Goal: Find specific page/section: Find specific page/section

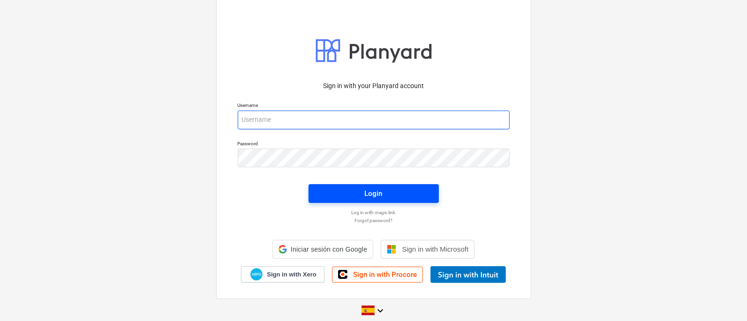
type input "[EMAIL_ADDRESS][DOMAIN_NAME]"
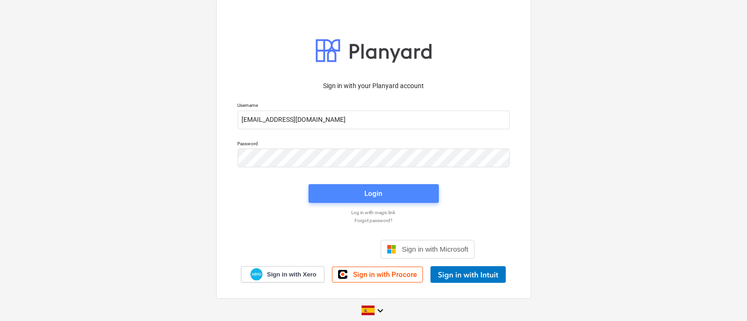
click at [356, 195] on span "Login" at bounding box center [374, 194] width 108 height 12
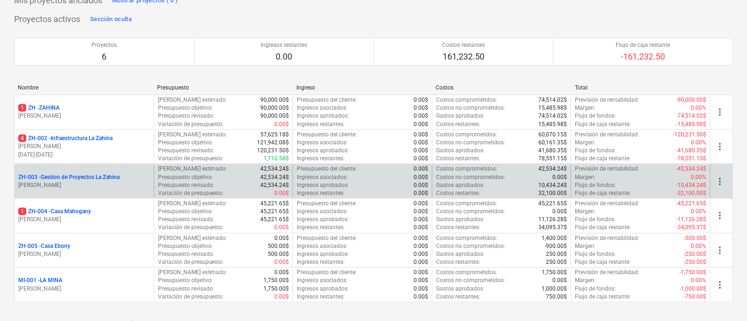
scroll to position [58, 0]
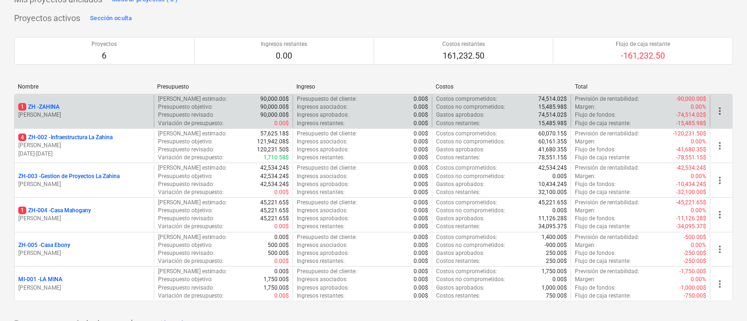
click at [54, 107] on p "1 ZH - ZAHINA" at bounding box center [38, 107] width 41 height 8
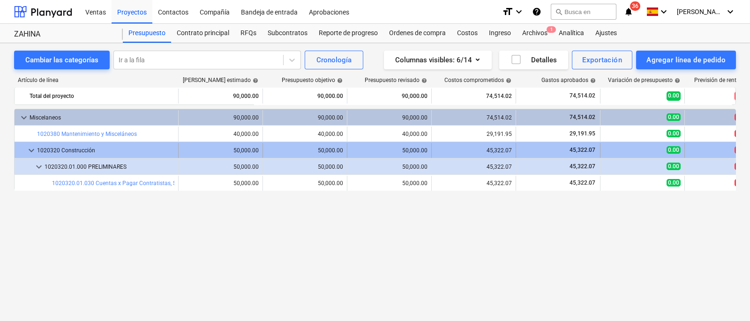
click at [32, 150] on span "keyboard_arrow_down" at bounding box center [31, 150] width 11 height 11
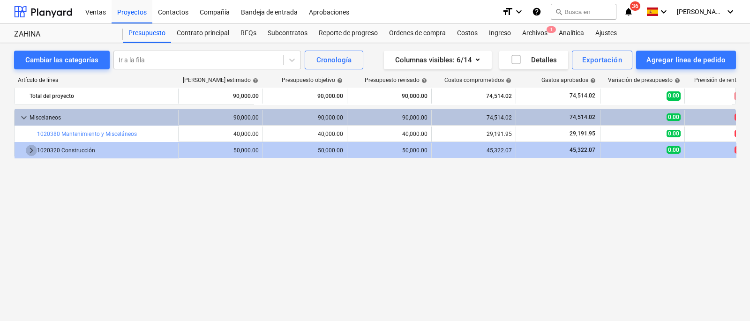
click at [32, 150] on span "keyboard_arrow_right" at bounding box center [31, 150] width 11 height 11
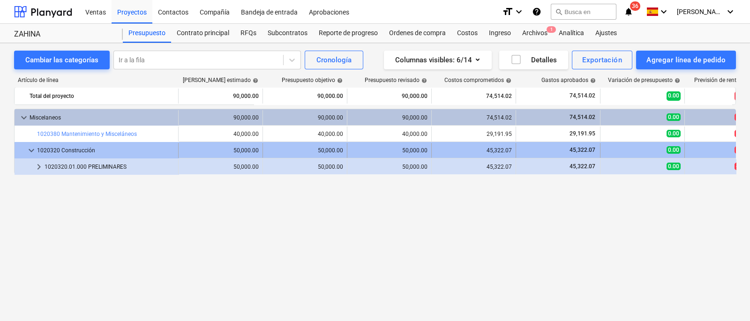
click at [76, 149] on div "1020320 Construcción" at bounding box center [105, 150] width 137 height 15
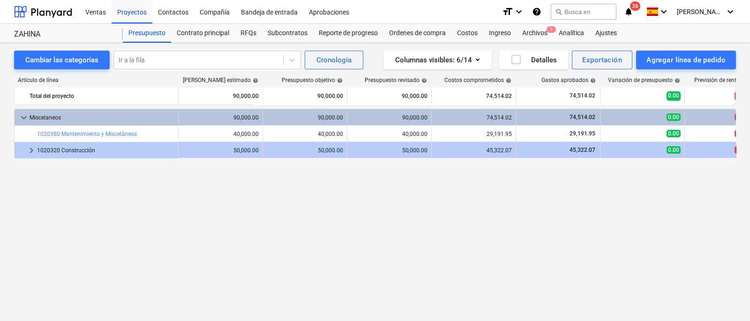
click at [76, 149] on div "1020320 Construcción" at bounding box center [105, 150] width 137 height 15
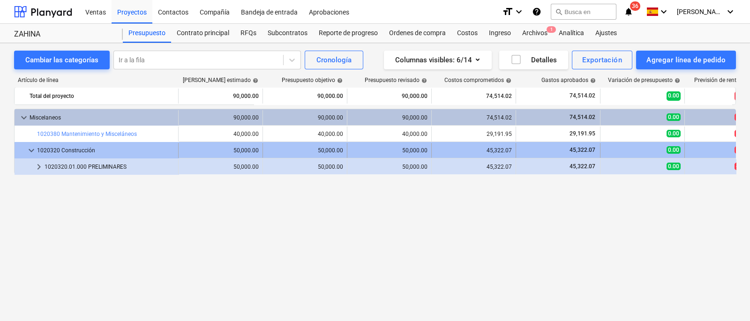
click at [87, 150] on div "1020320 Construcción" at bounding box center [105, 150] width 137 height 15
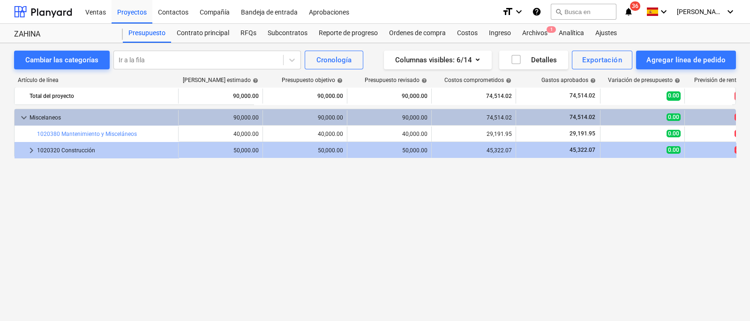
click at [87, 150] on div "1020320 Construcción" at bounding box center [105, 150] width 137 height 15
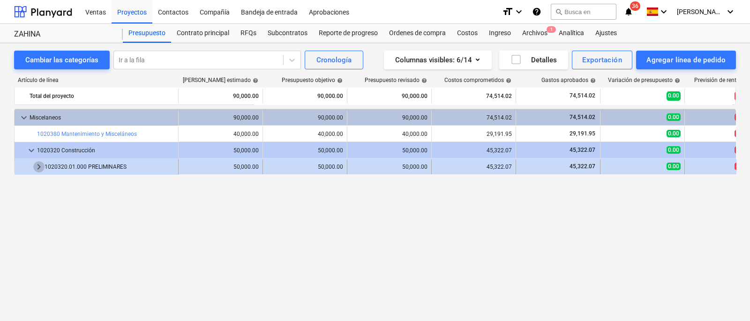
click at [38, 167] on span "keyboard_arrow_right" at bounding box center [38, 166] width 11 height 11
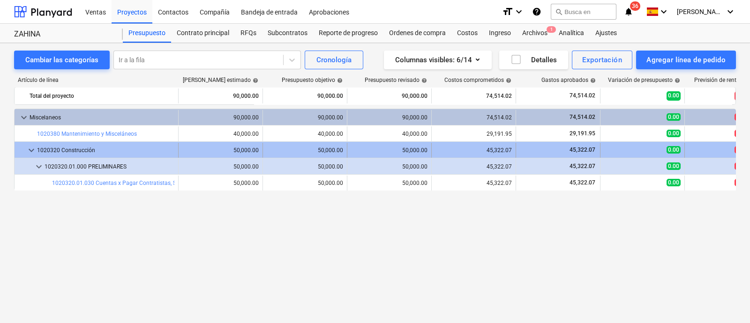
click at [78, 155] on div "1020320 Construcción" at bounding box center [105, 150] width 137 height 15
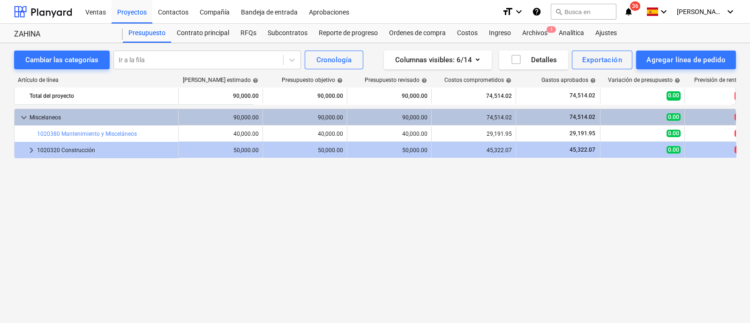
click at [78, 155] on div "1020320 Construcción" at bounding box center [105, 150] width 137 height 15
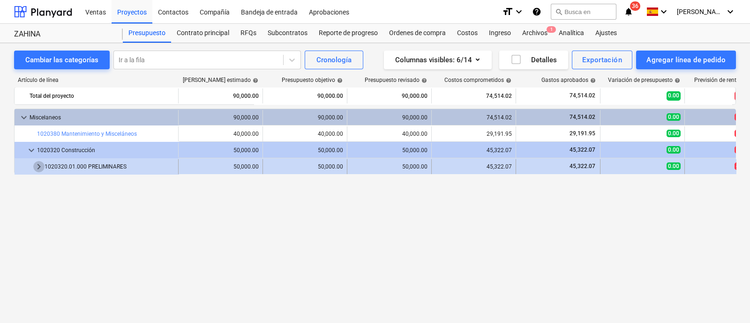
click at [35, 171] on span "keyboard_arrow_right" at bounding box center [38, 166] width 11 height 11
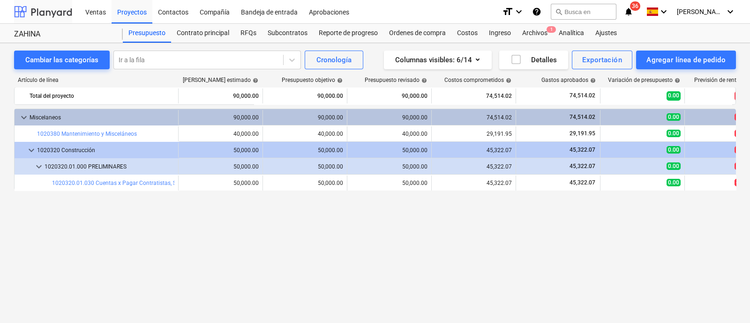
drag, startPoint x: 56, startPoint y: 21, endPoint x: 56, endPoint y: 15, distance: 5.6
click at [56, 21] on div at bounding box center [43, 11] width 58 height 23
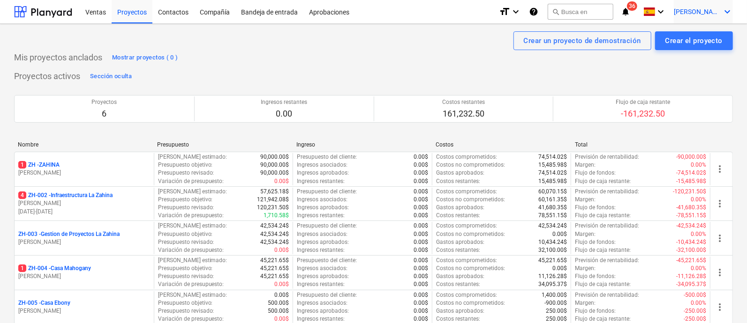
click at [720, 10] on span "[PERSON_NAME]" at bounding box center [697, 12] width 47 height 8
click at [704, 32] on div "Ajustes" at bounding box center [704, 36] width 56 height 15
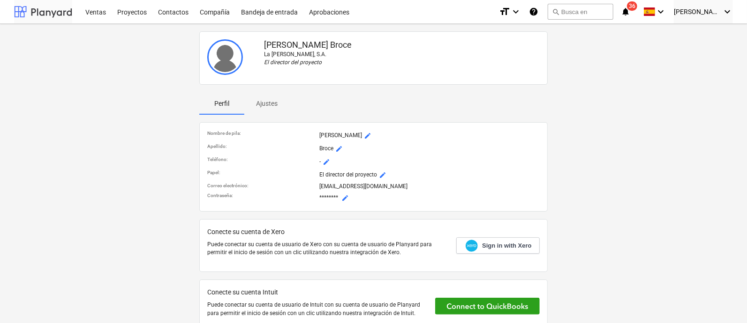
click at [60, 21] on div at bounding box center [43, 11] width 58 height 23
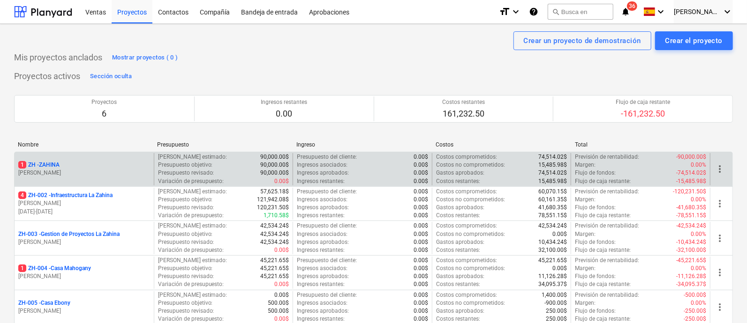
click at [54, 171] on p "[PERSON_NAME]" at bounding box center [84, 173] width 132 height 8
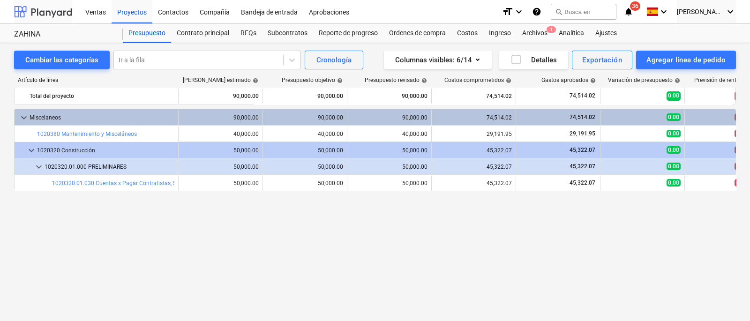
click at [51, 11] on div at bounding box center [43, 11] width 58 height 23
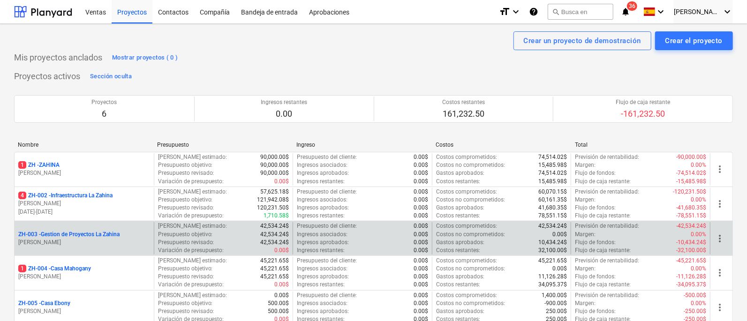
click at [78, 235] on p "ZH-003 - Gestion de Proyectos La Zahina" at bounding box center [68, 235] width 101 height 8
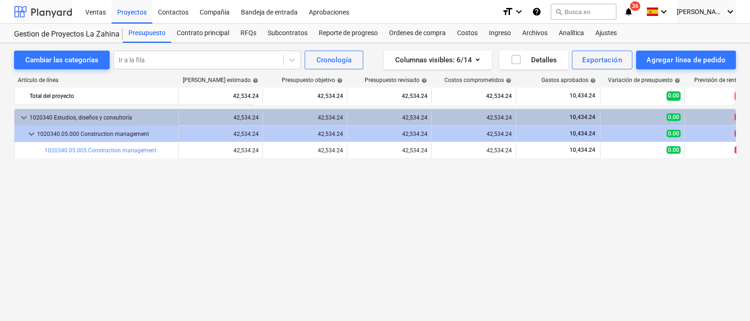
click at [59, 9] on div at bounding box center [43, 11] width 58 height 23
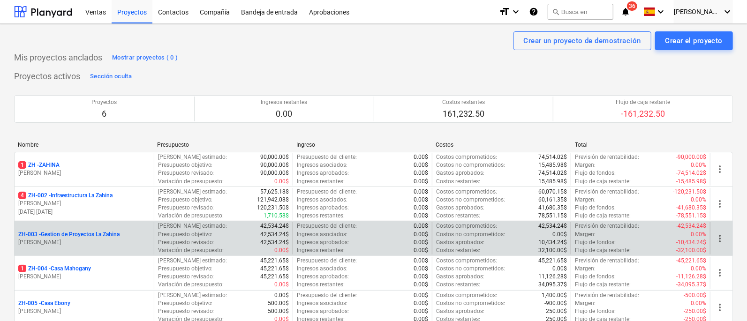
click at [107, 238] on p "ZH-003 - Gestion de Proyectos La Zahina" at bounding box center [68, 235] width 101 height 8
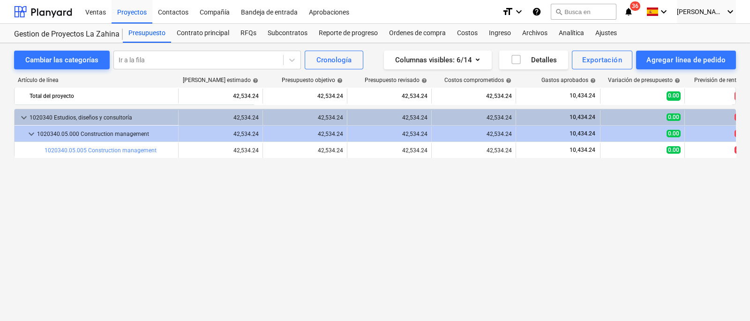
click at [399, 213] on div "keyboard_arrow_down 1020340 Estudios, diseños y consultoría 42,534.24 42,534.24…" at bounding box center [375, 195] width 722 height 173
